Goal: Obtain resource: Download file/media

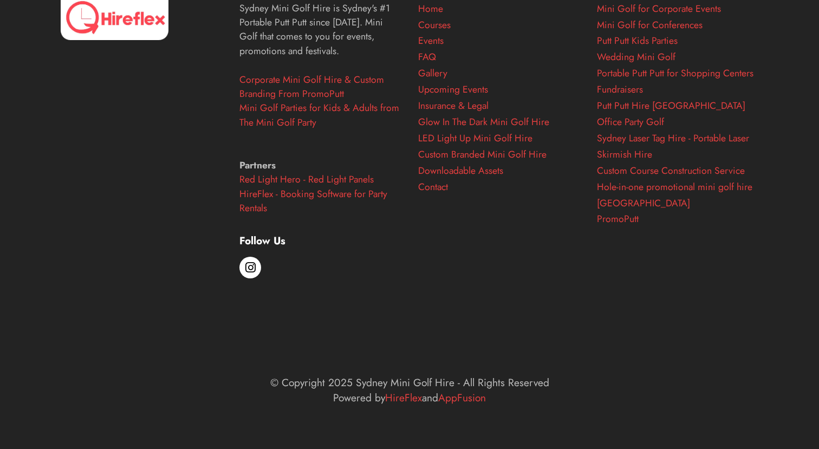
scroll to position [4440, 0]
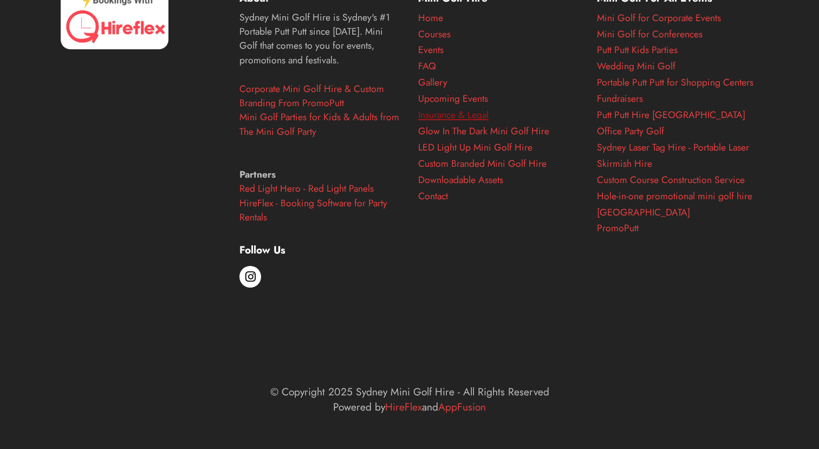
click at [448, 122] on link "Insurance & Legal" at bounding box center [453, 115] width 70 height 14
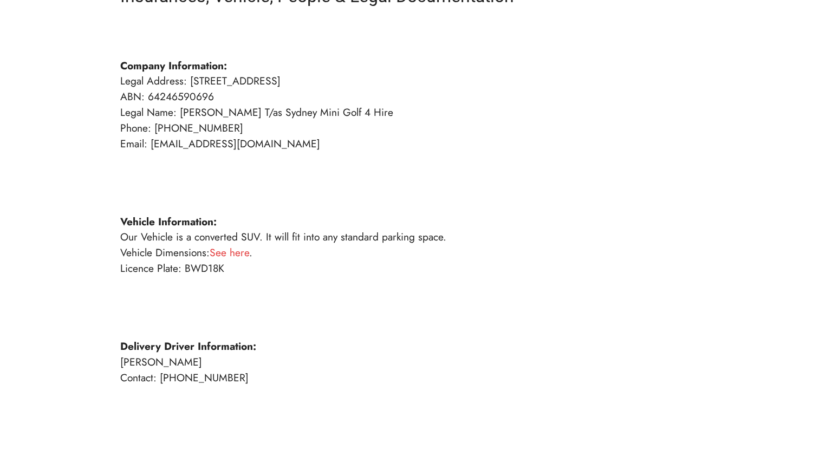
scroll to position [101, 0]
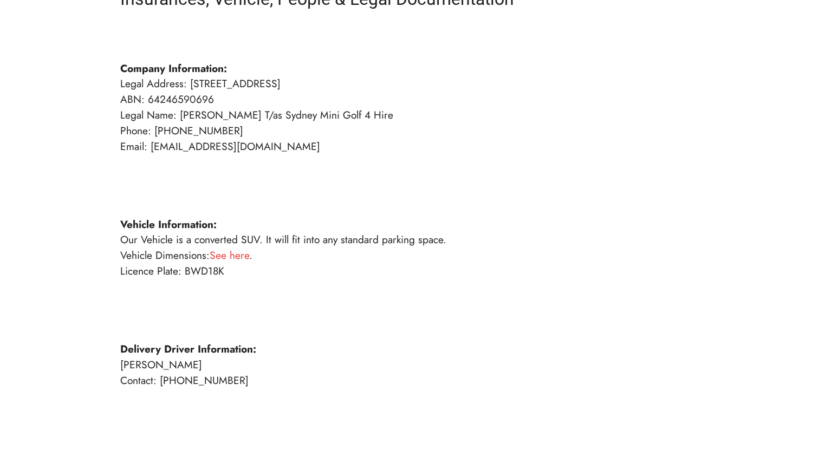
click at [176, 97] on p "Company Information: Legal Address: [STREET_ADDRESS] ABN: 64246590696 Legal Nam…" at bounding box center [409, 309] width 578 height 561
copy p "64246590696"
click at [293, 185] on p "Company Information: Legal Address: [STREET_ADDRESS] ABN: 64246590696 Legal Nam…" at bounding box center [409, 309] width 578 height 561
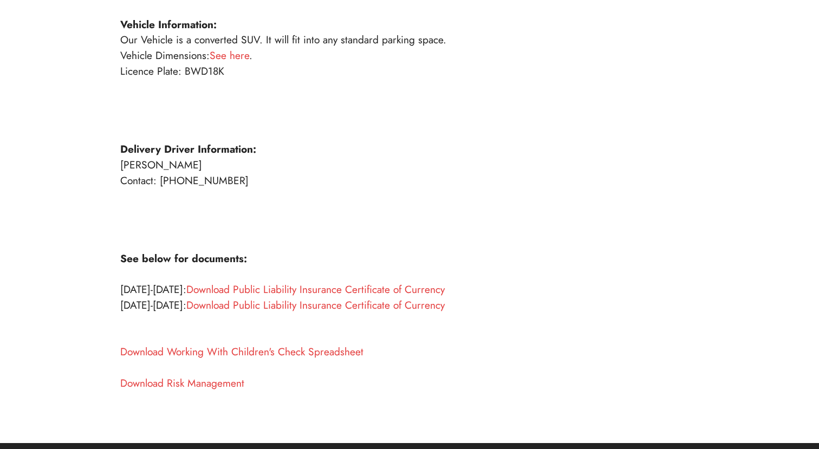
scroll to position [306, 0]
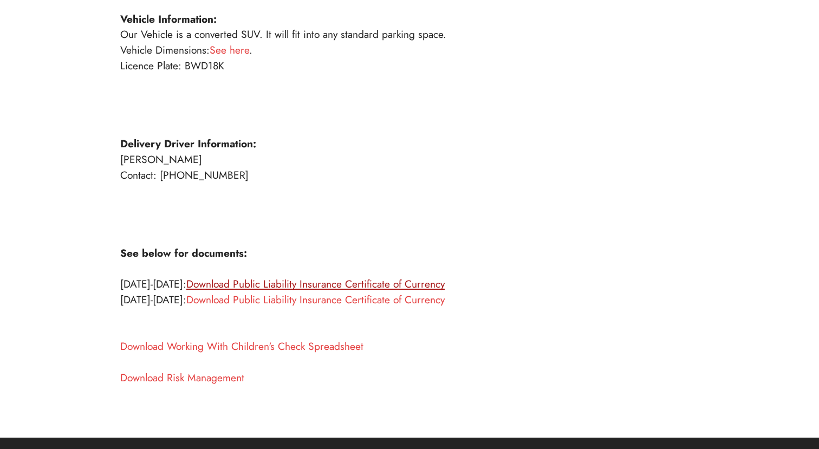
click at [275, 285] on link "Download Public Liability Insurance Certificate of Currency" at bounding box center [315, 283] width 258 height 15
